Goal: Navigation & Orientation: Find specific page/section

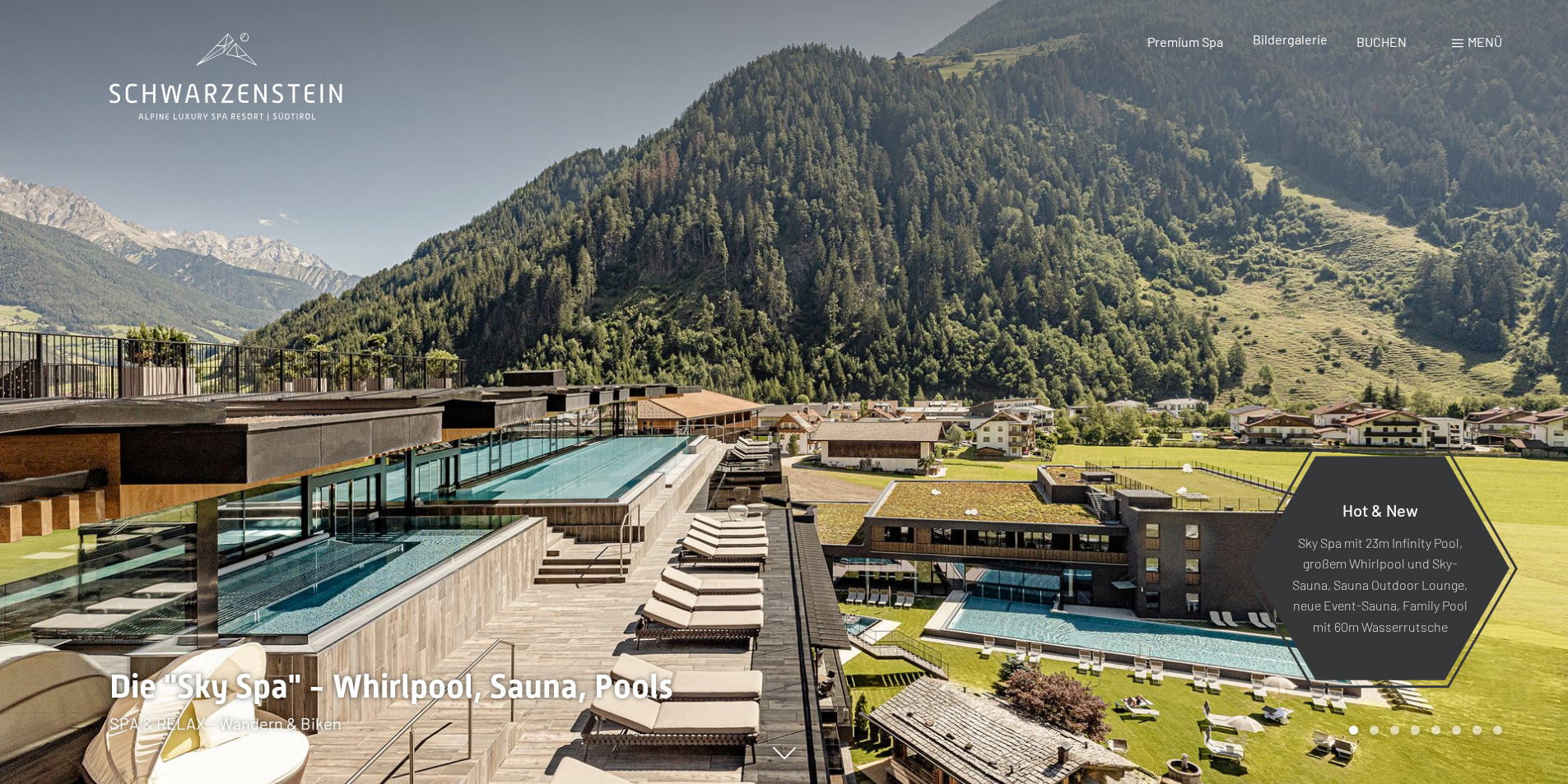
click at [1291, 47] on div "Bildergalerie" at bounding box center [1291, 39] width 75 height 18
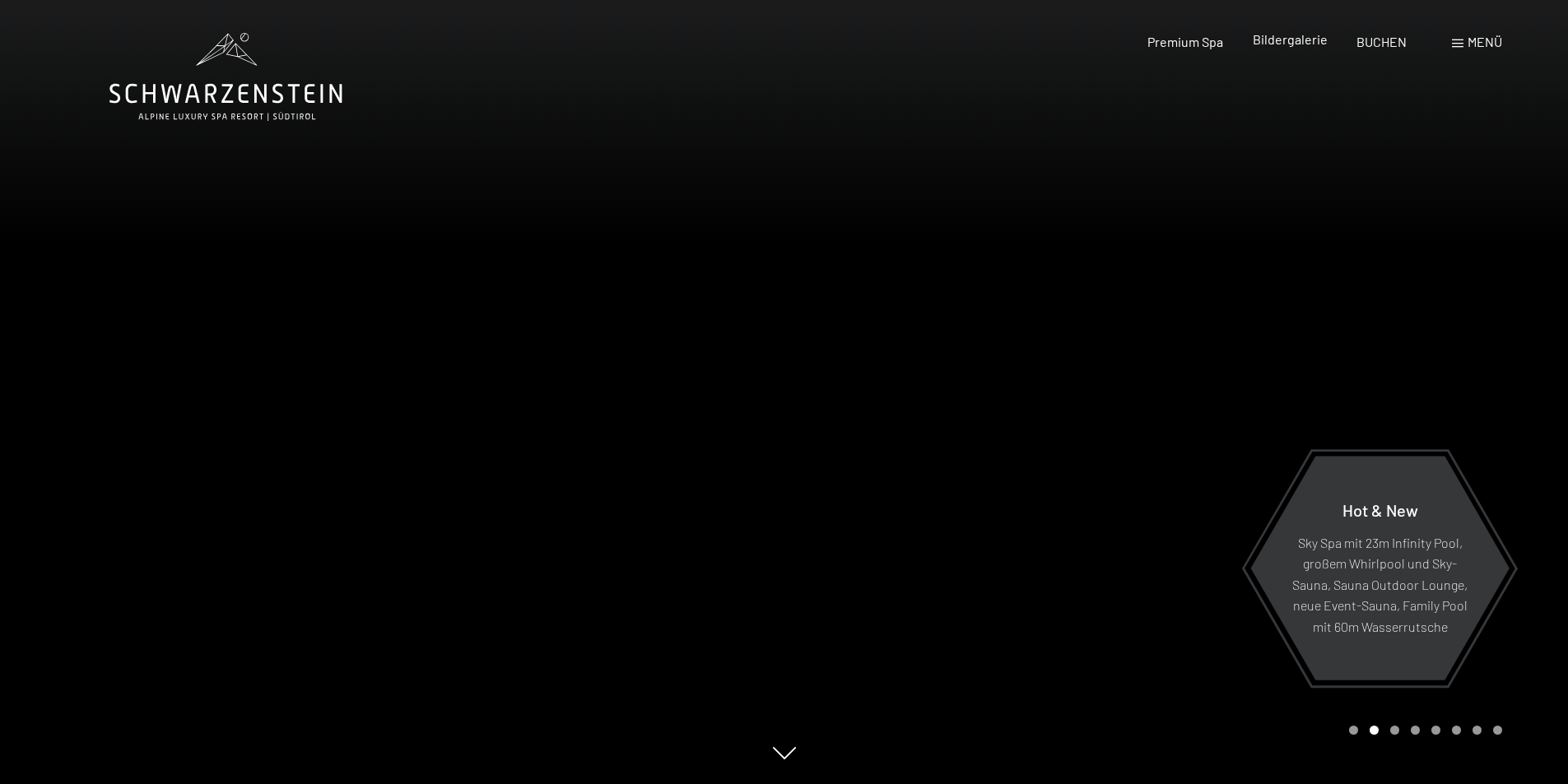
click at [1293, 34] on span "Bildergalerie" at bounding box center [1291, 38] width 75 height 16
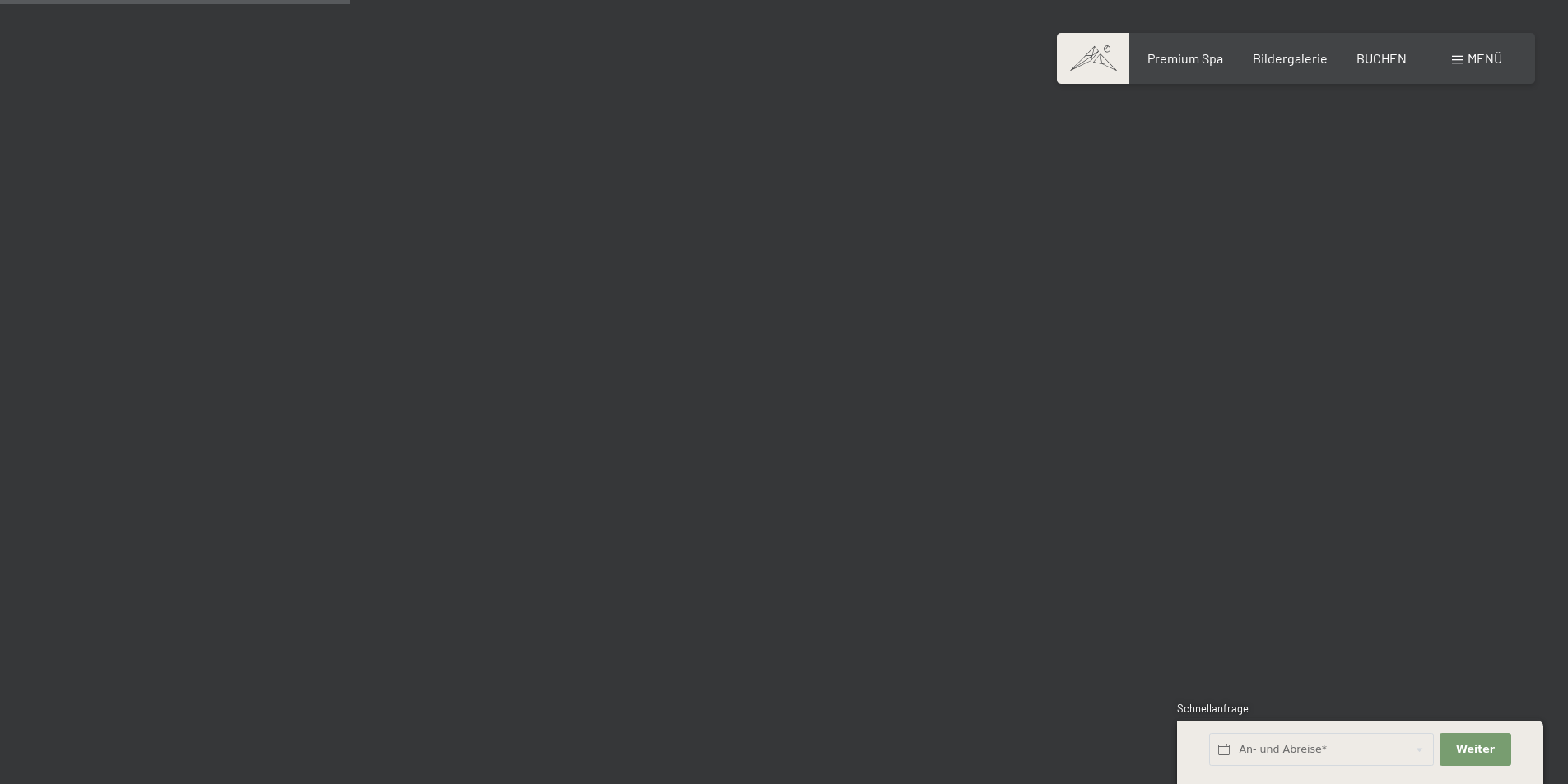
scroll to position [4691, 0]
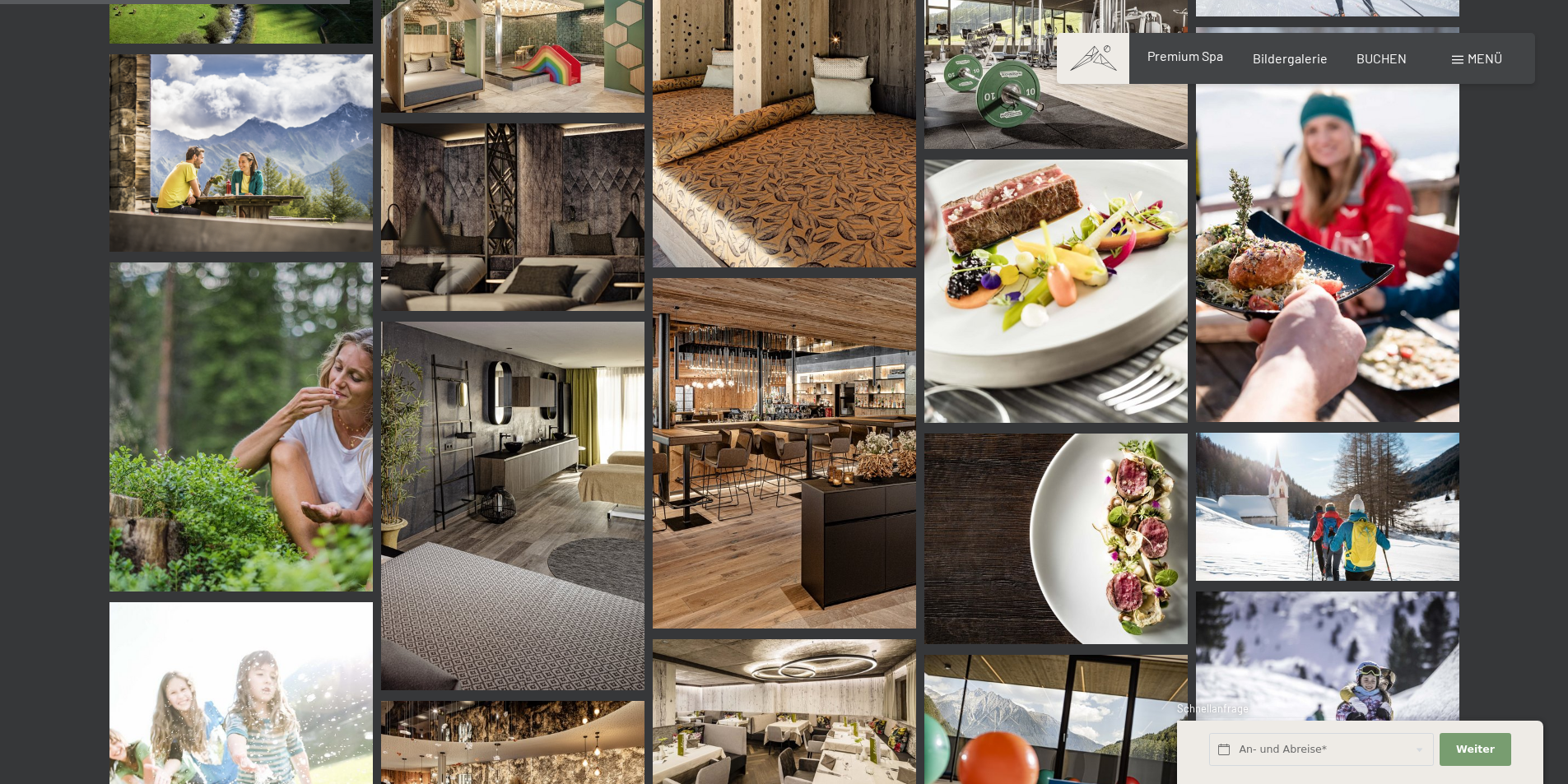
click at [1162, 63] on span "Premium Spa" at bounding box center [1185, 55] width 76 height 16
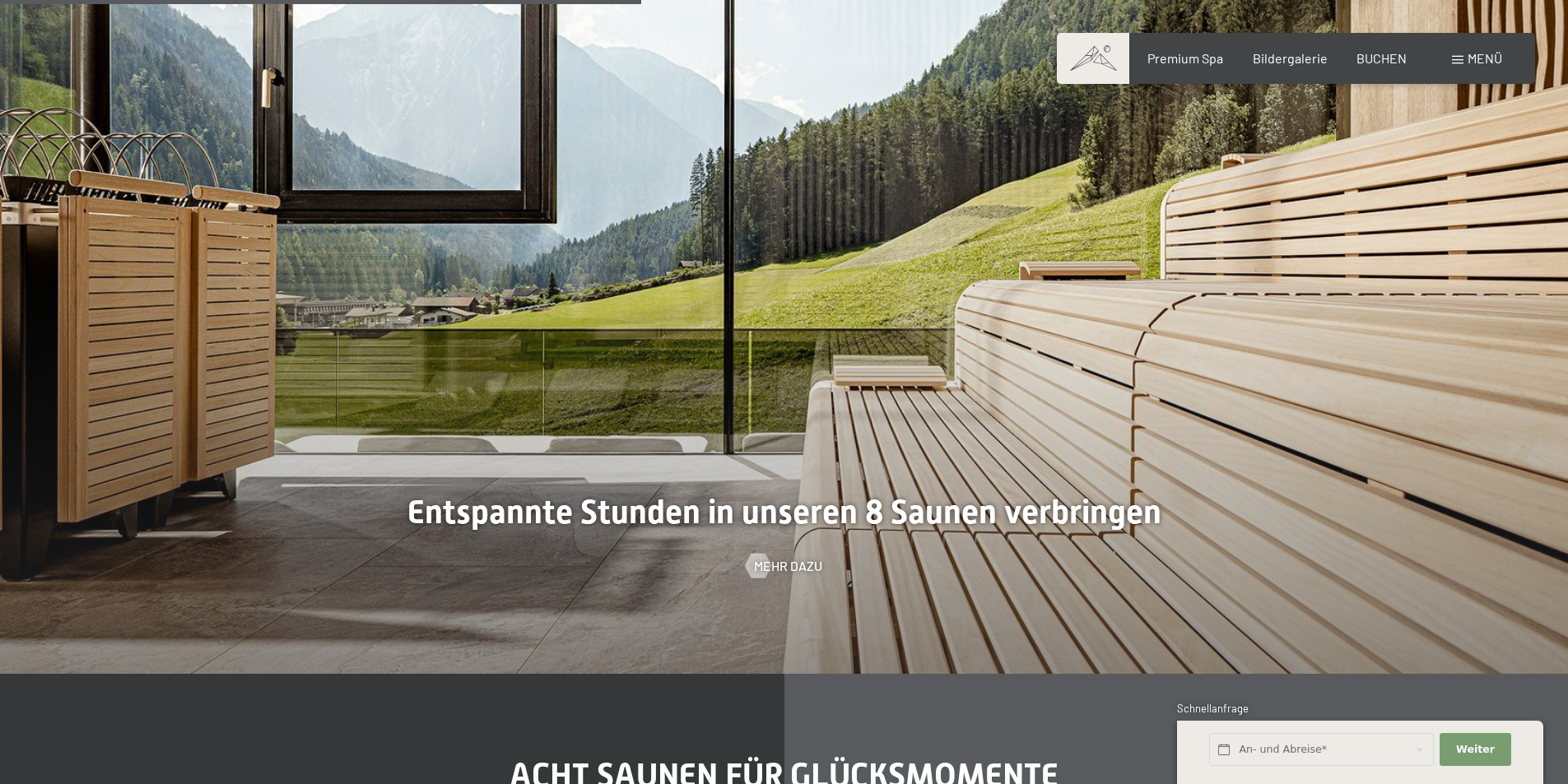
scroll to position [5432, 0]
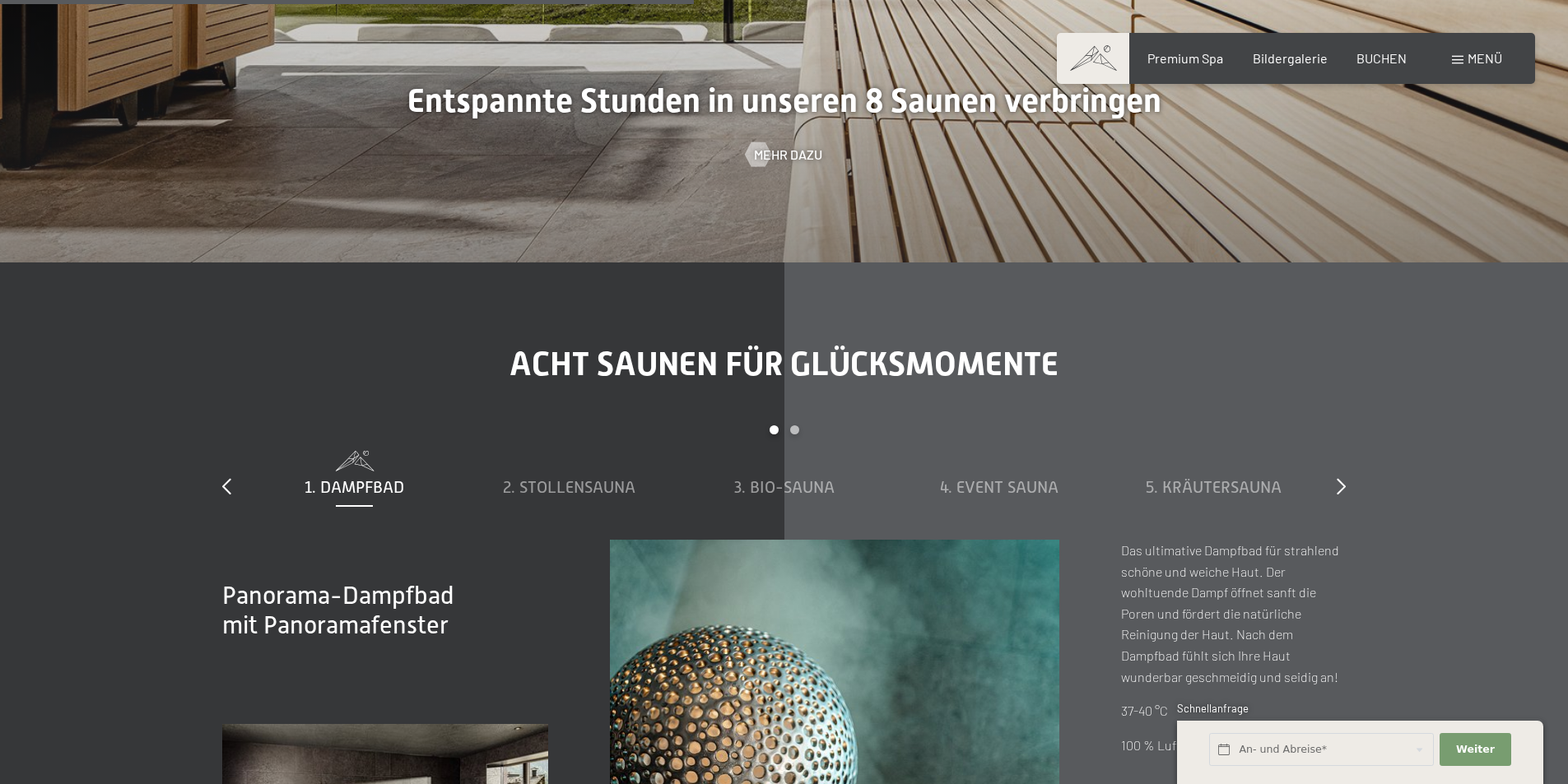
click at [1466, 59] on div "Menü" at bounding box center [1477, 59] width 50 height 18
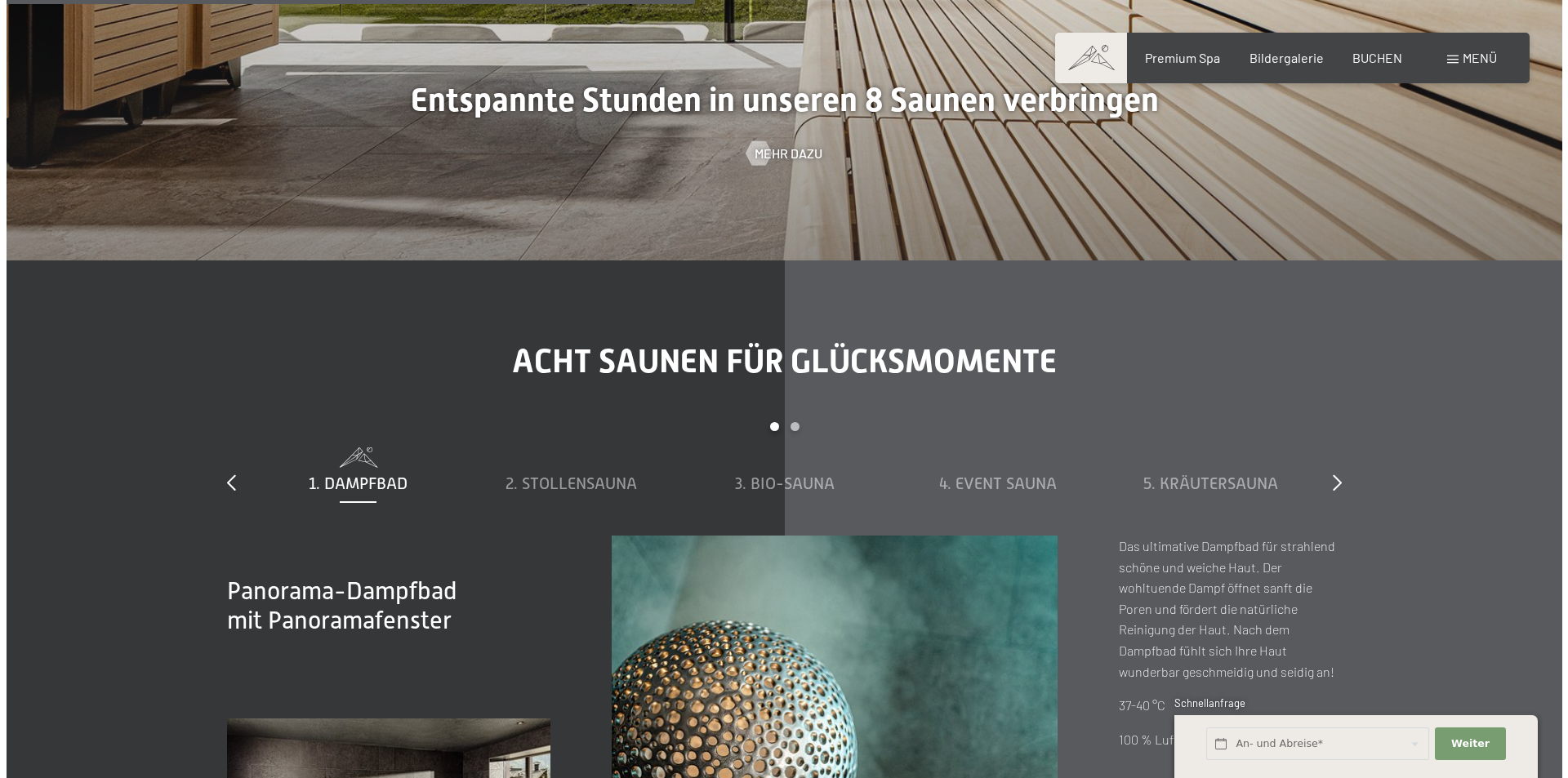
scroll to position [5411, 0]
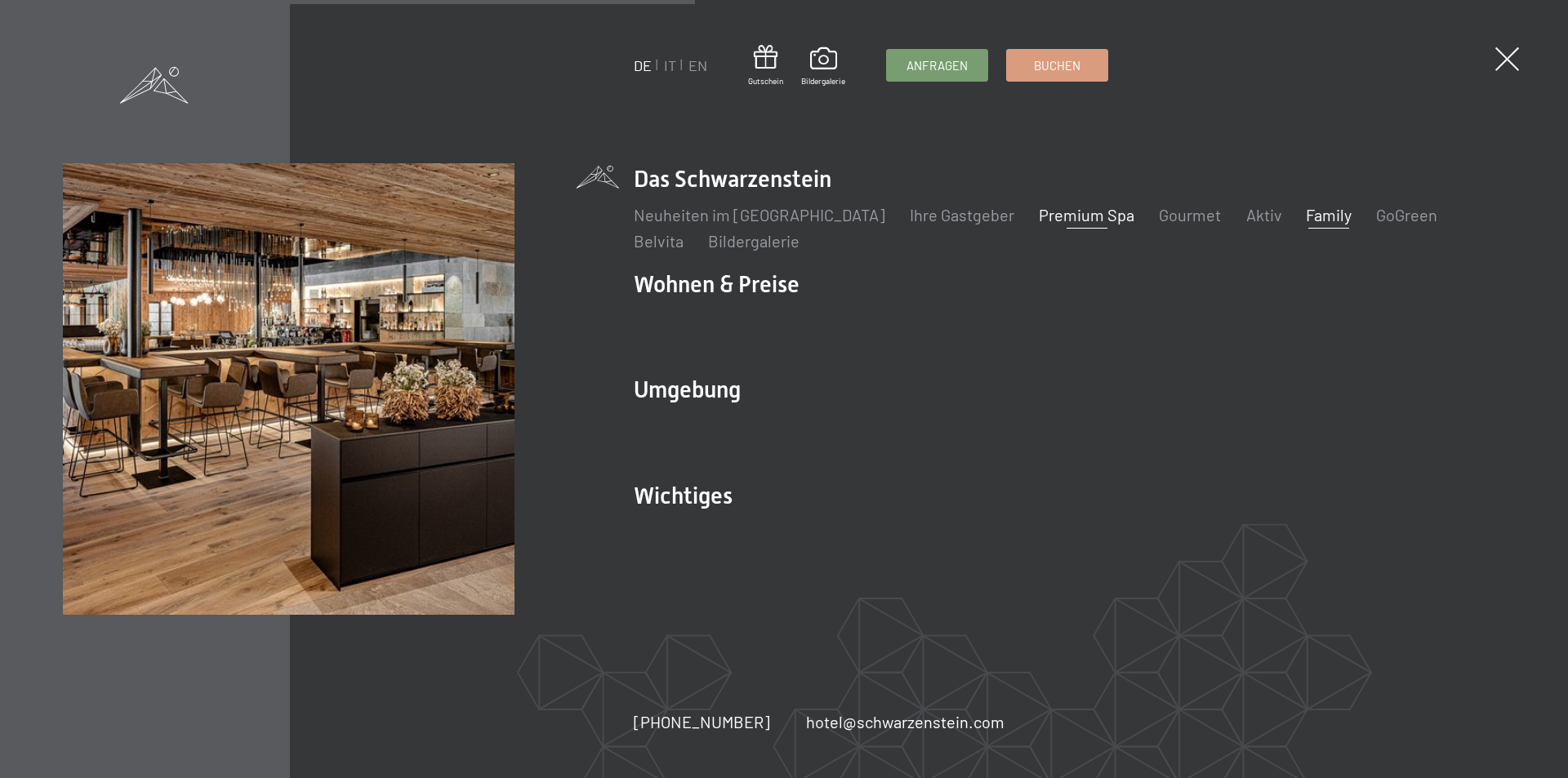
click at [1306, 213] on link "Family" at bounding box center [1328, 215] width 46 height 20
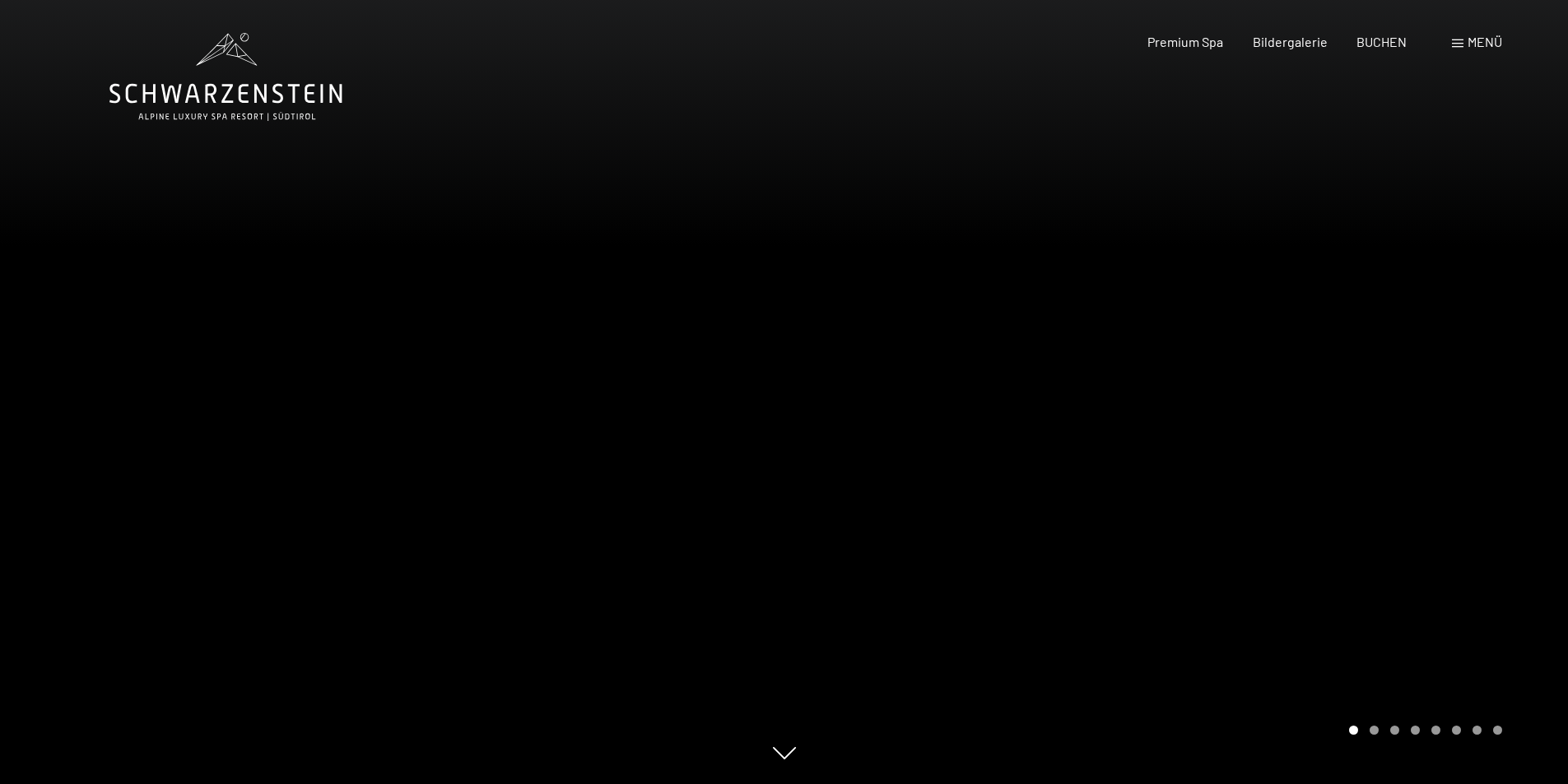
click at [1466, 41] on div "Menü" at bounding box center [1477, 42] width 50 height 18
